Goal: Information Seeking & Learning: Learn about a topic

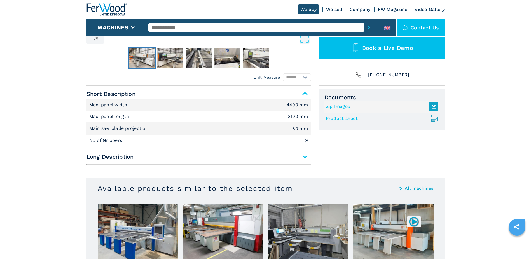
scroll to position [196, 0]
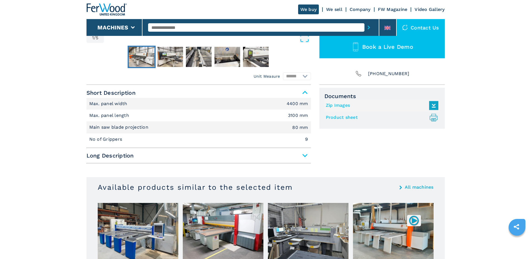
click at [305, 154] on span "Long Description" at bounding box center [198, 155] width 224 height 10
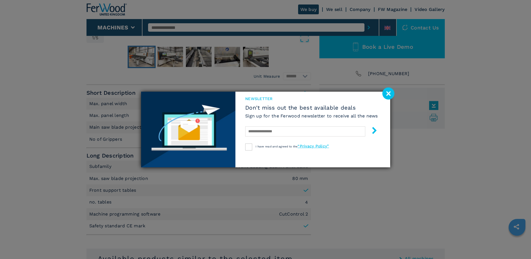
click at [388, 94] on image at bounding box center [388, 93] width 12 height 12
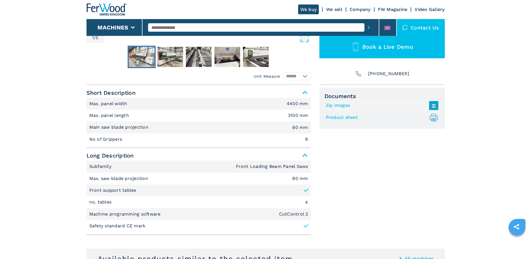
scroll to position [0, 0]
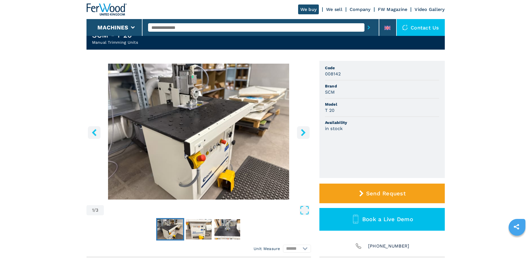
scroll to position [112, 0]
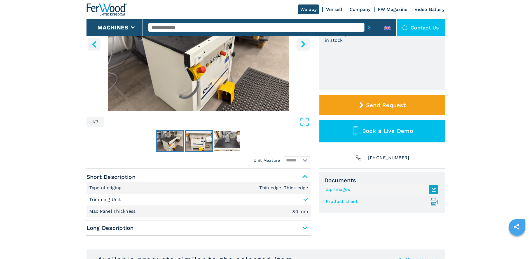
click at [197, 144] on img "Go to Slide 2" at bounding box center [199, 141] width 26 height 20
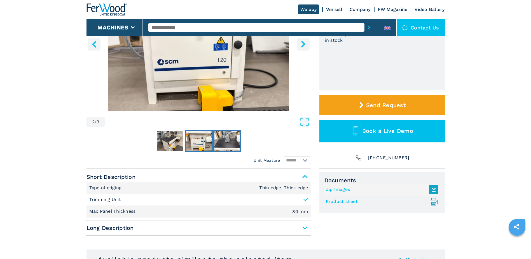
click at [219, 139] on img "Go to Slide 3" at bounding box center [227, 141] width 26 height 20
click at [241, 133] on button "Go to Slide 3" at bounding box center [227, 141] width 28 height 22
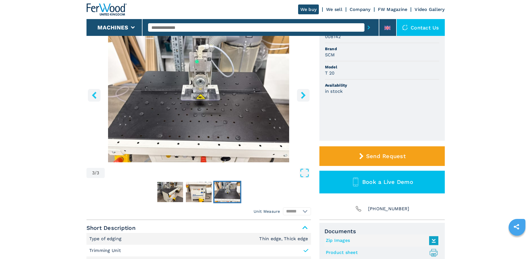
scroll to position [0, 0]
